Goal: Task Accomplishment & Management: Use online tool/utility

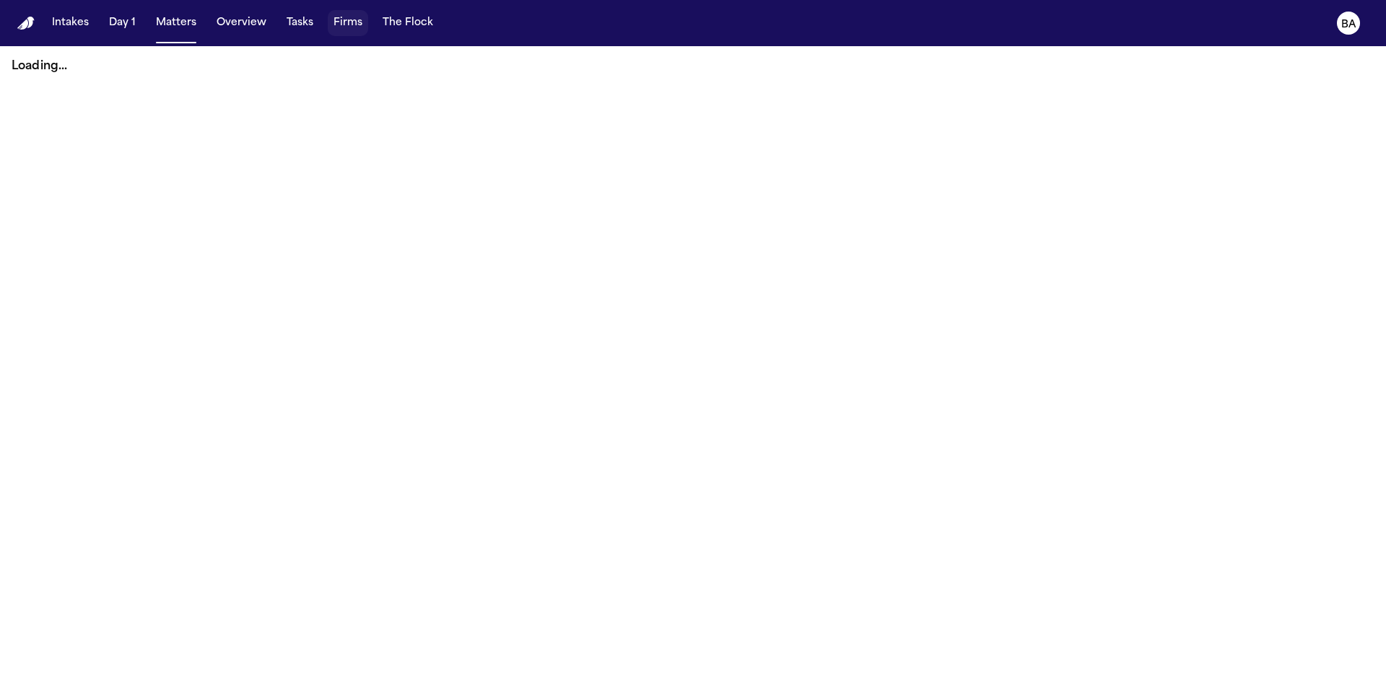
click at [295, 31] on button "Tasks" at bounding box center [300, 23] width 38 height 26
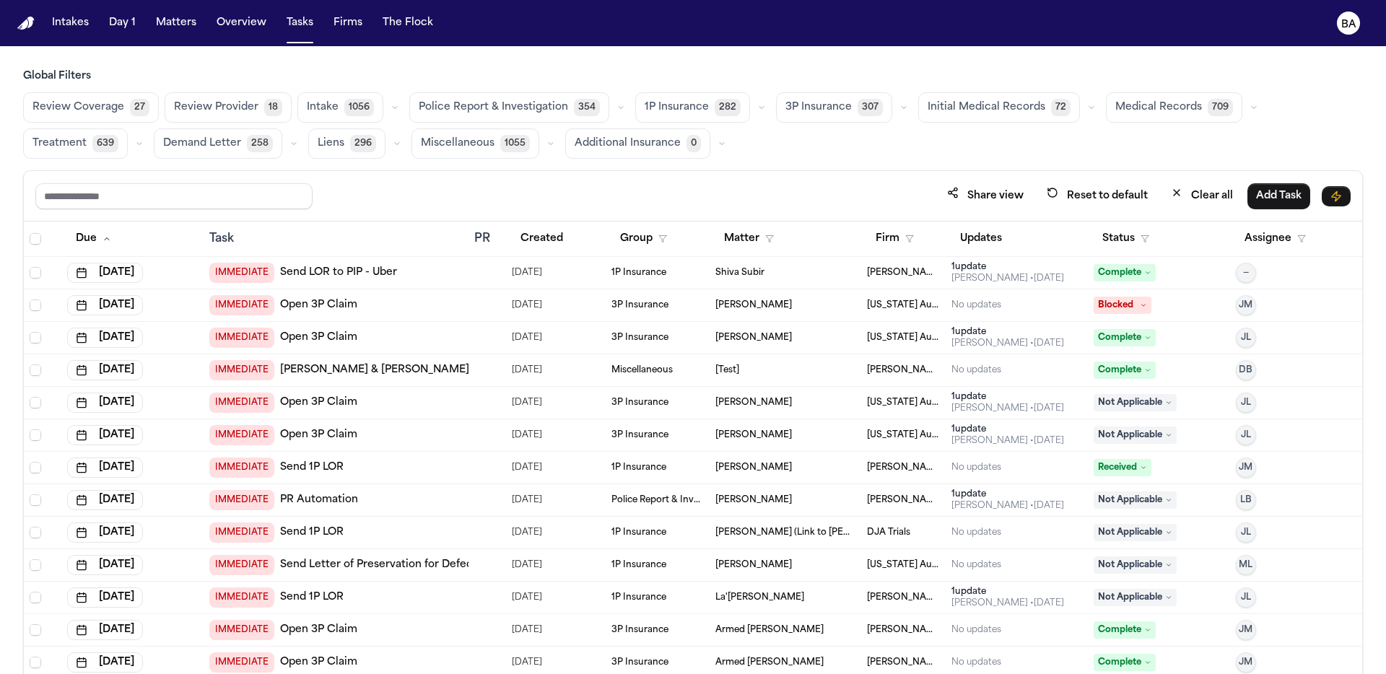
click at [753, 108] on button "button" at bounding box center [761, 107] width 17 height 17
click at [724, 170] on button "Send LOR 37" at bounding box center [707, 172] width 143 height 29
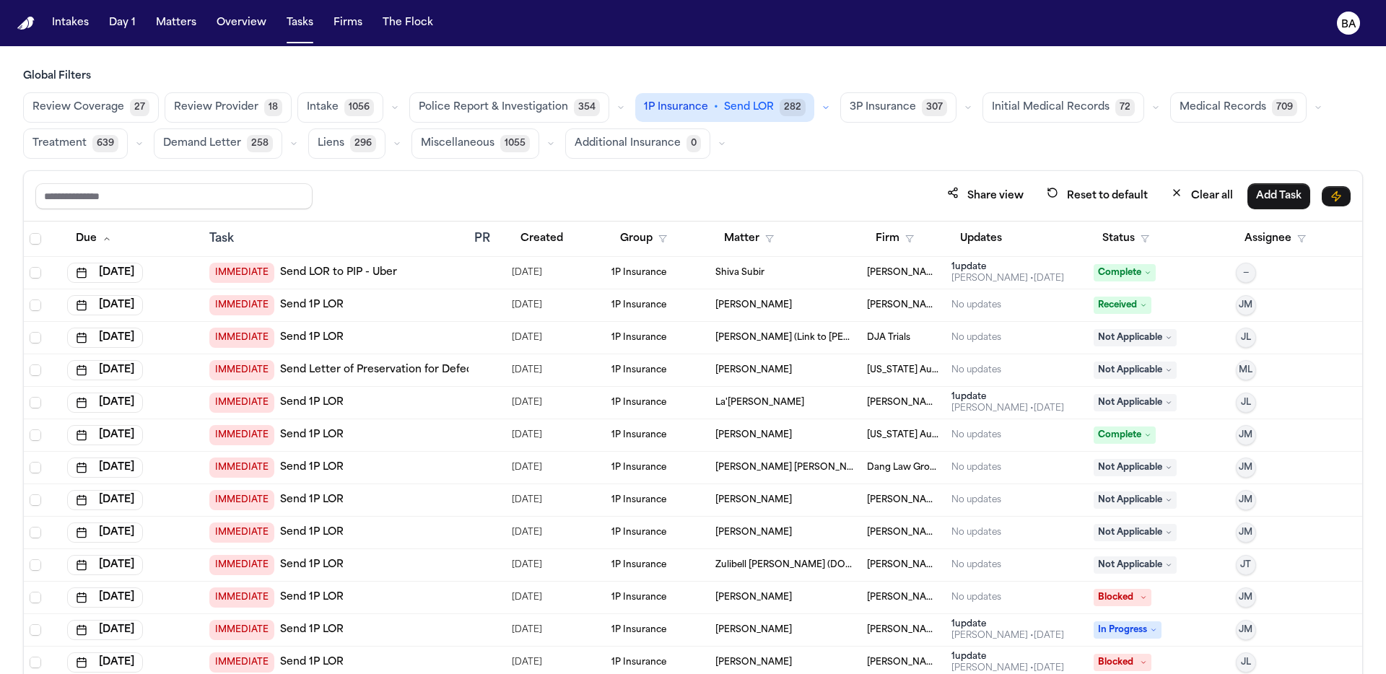
click at [352, 303] on div "IMMEDIATE Send 1P LOR" at bounding box center [335, 305] width 253 height 20
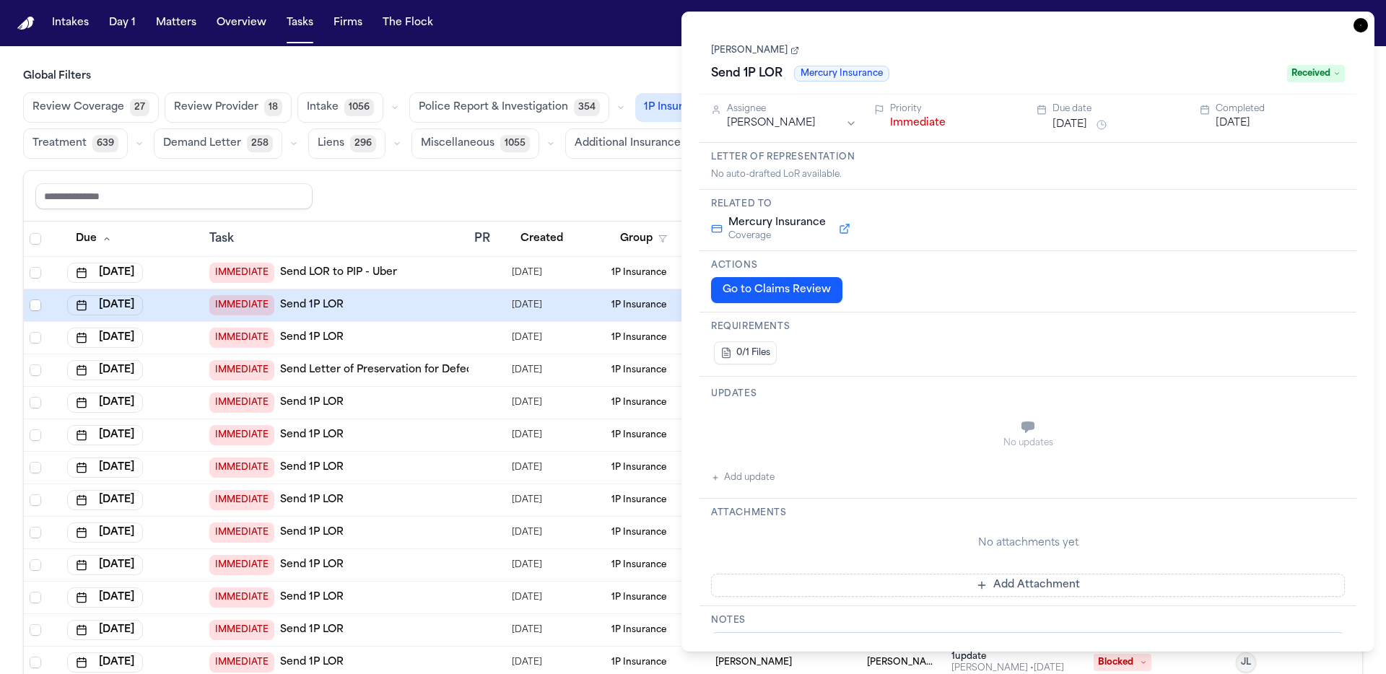
click at [759, 49] on link "[PERSON_NAME]" at bounding box center [755, 51] width 88 height 12
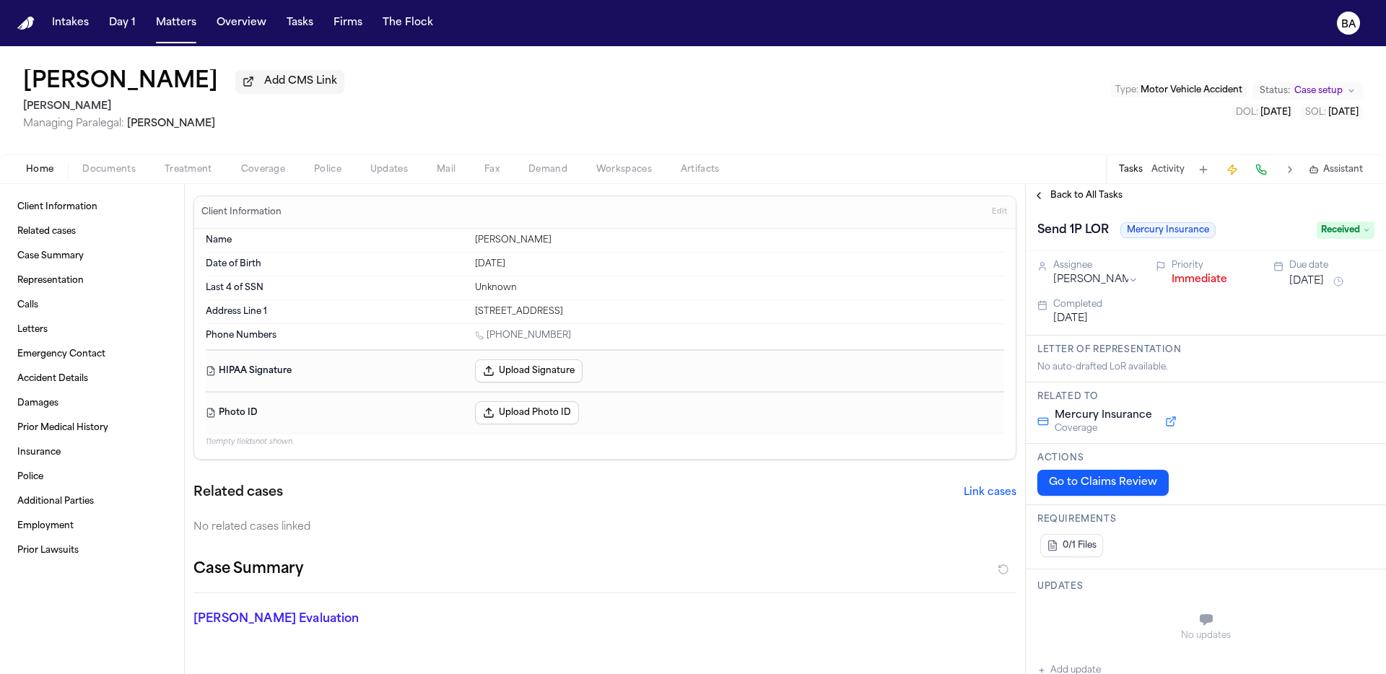
click at [233, 171] on button "Coverage" at bounding box center [263, 169] width 73 height 17
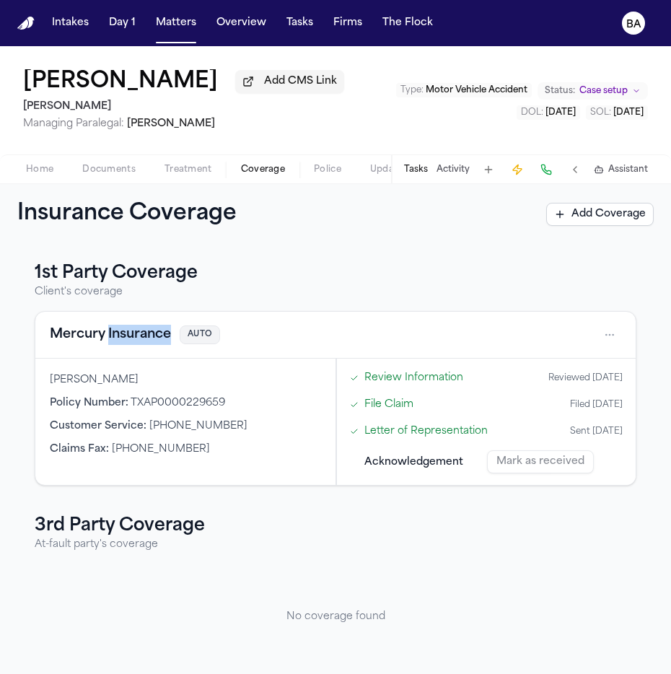
click at [111, 338] on button "Mercury Insurance" at bounding box center [110, 335] width 121 height 20
